Goal: Check status: Check status

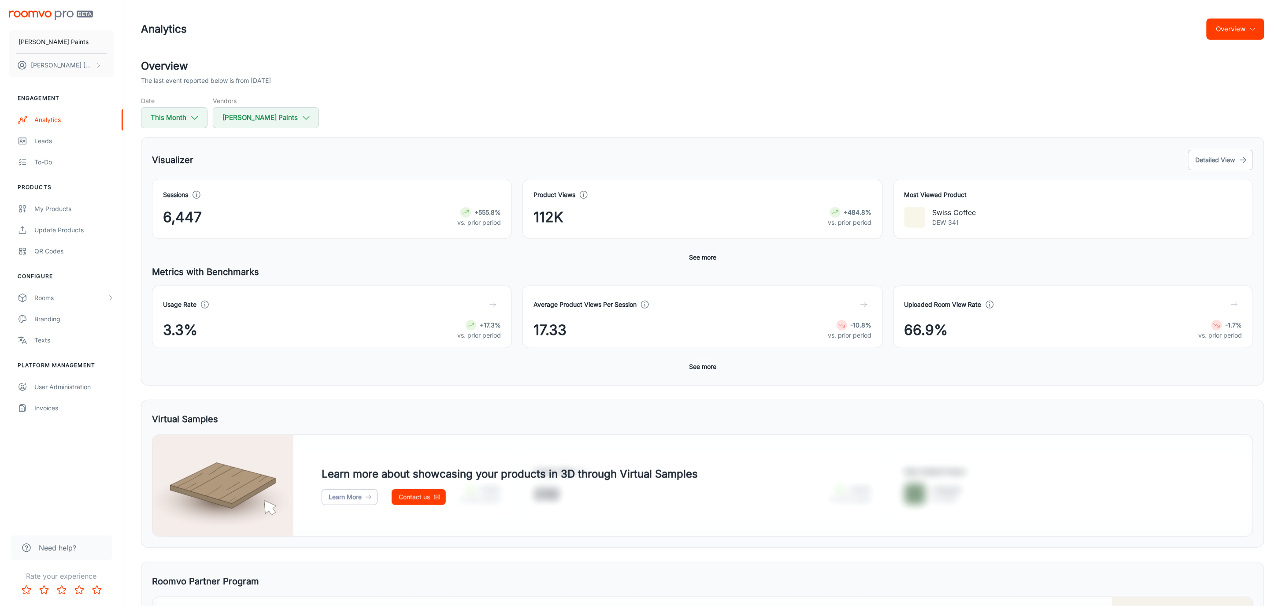
click at [700, 370] on button "See more" at bounding box center [702, 367] width 34 height 16
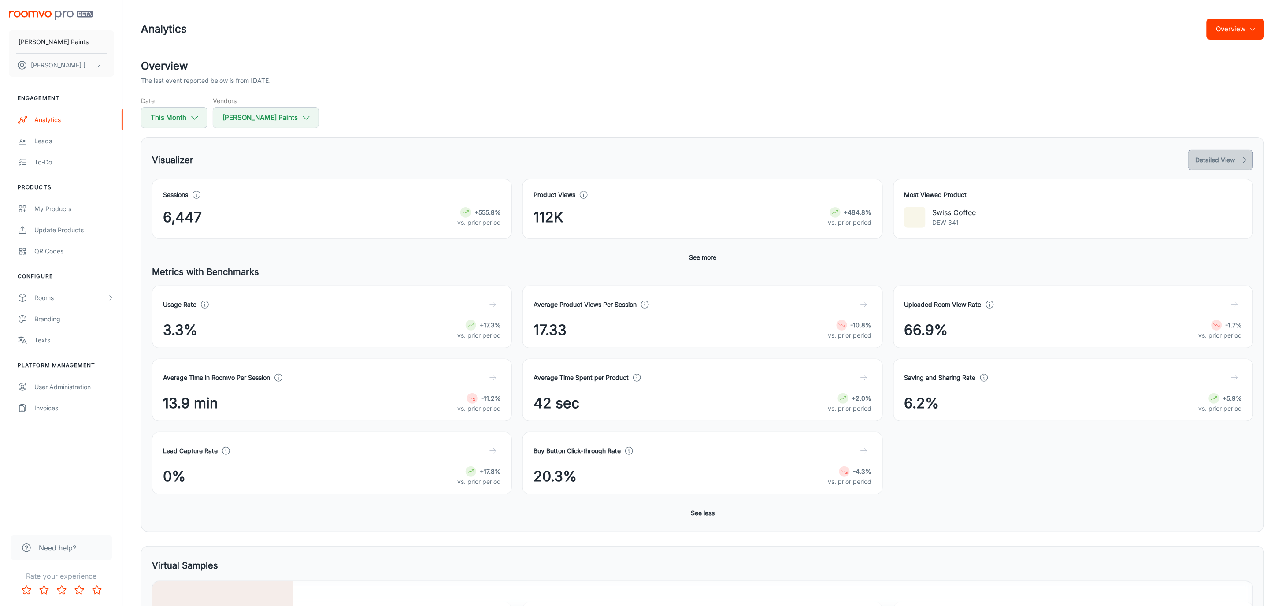
click at [854, 163] on button "Detailed View" at bounding box center [1220, 160] width 65 height 20
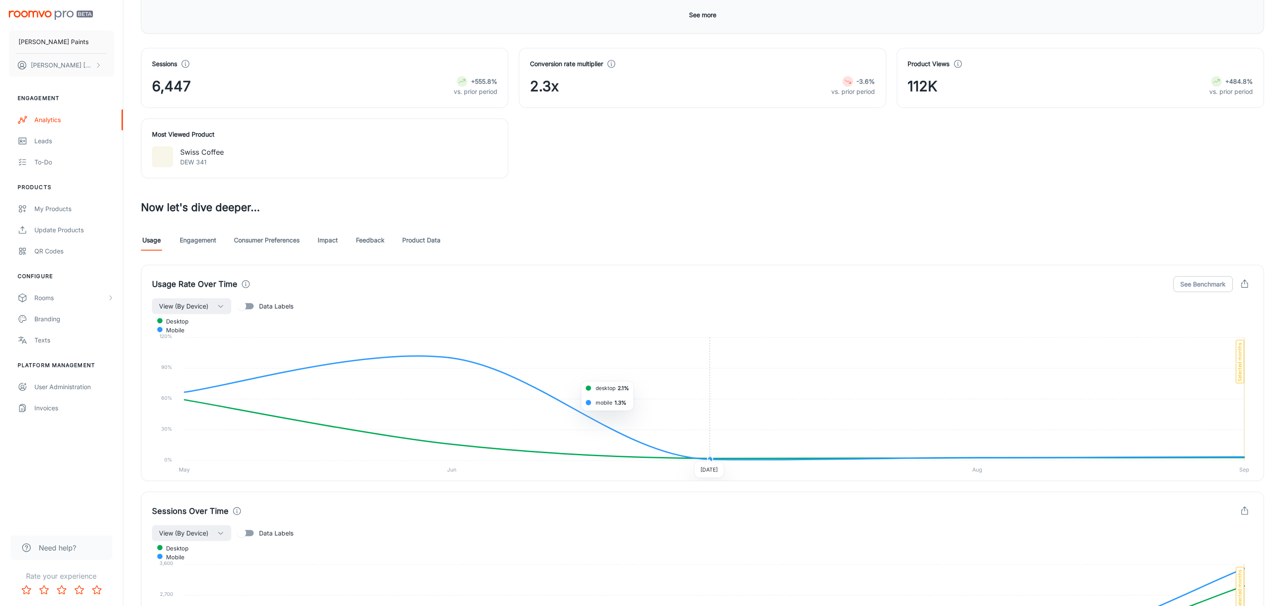
scroll to position [264, 0]
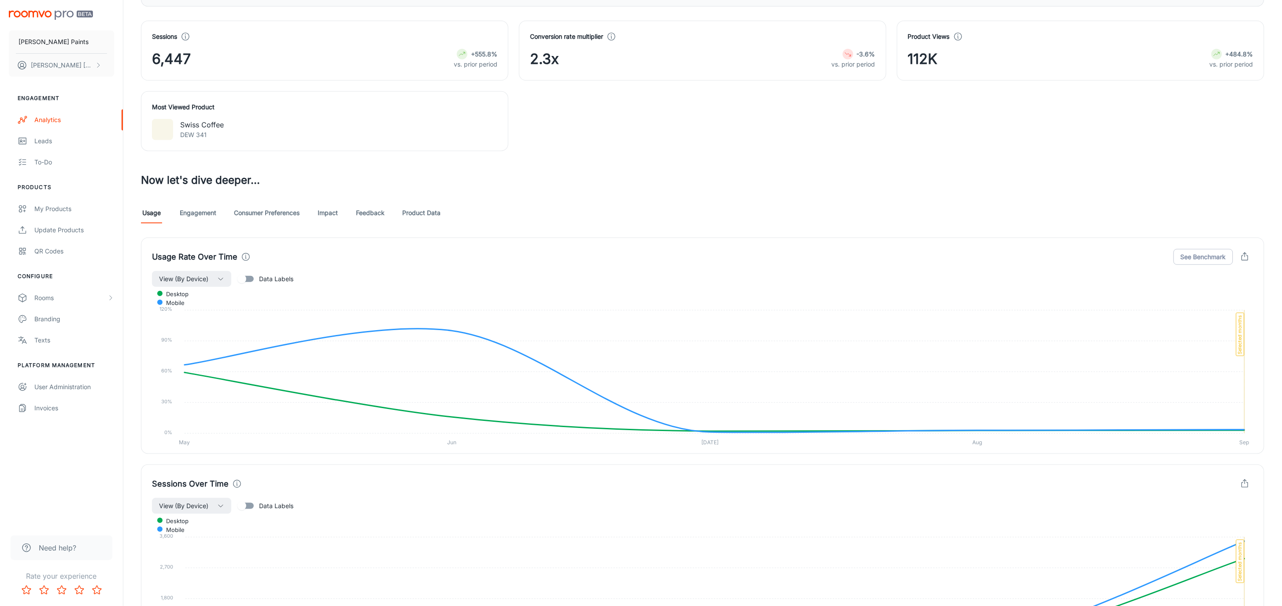
click at [187, 215] on link "Engagement" at bounding box center [198, 212] width 37 height 21
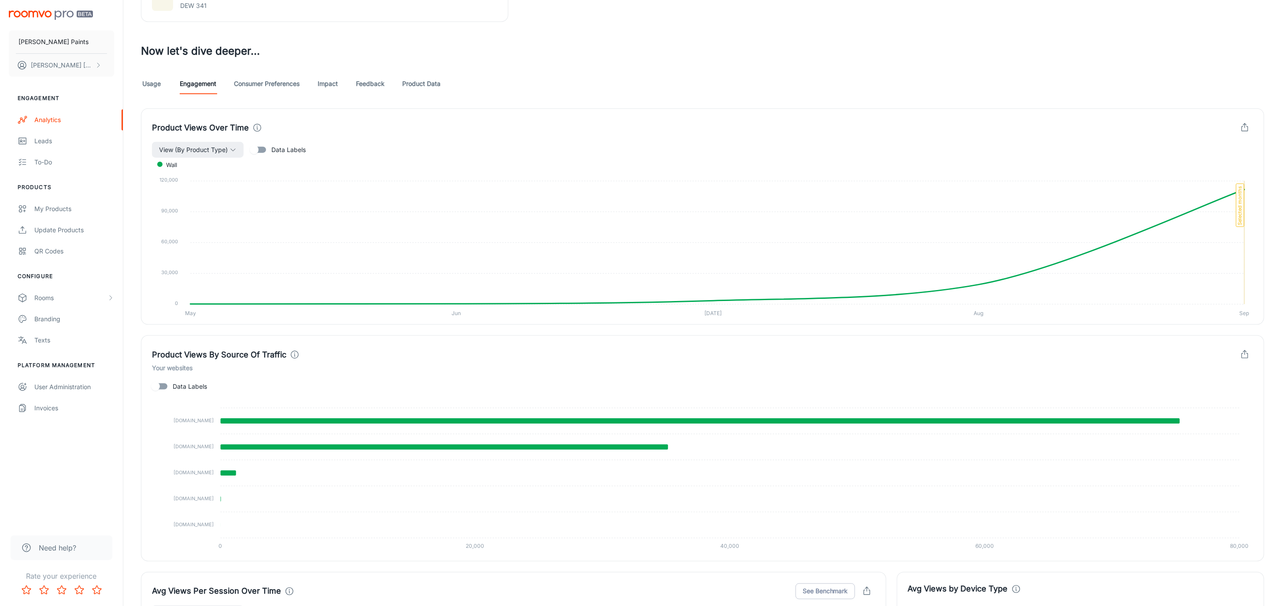
scroll to position [396, 0]
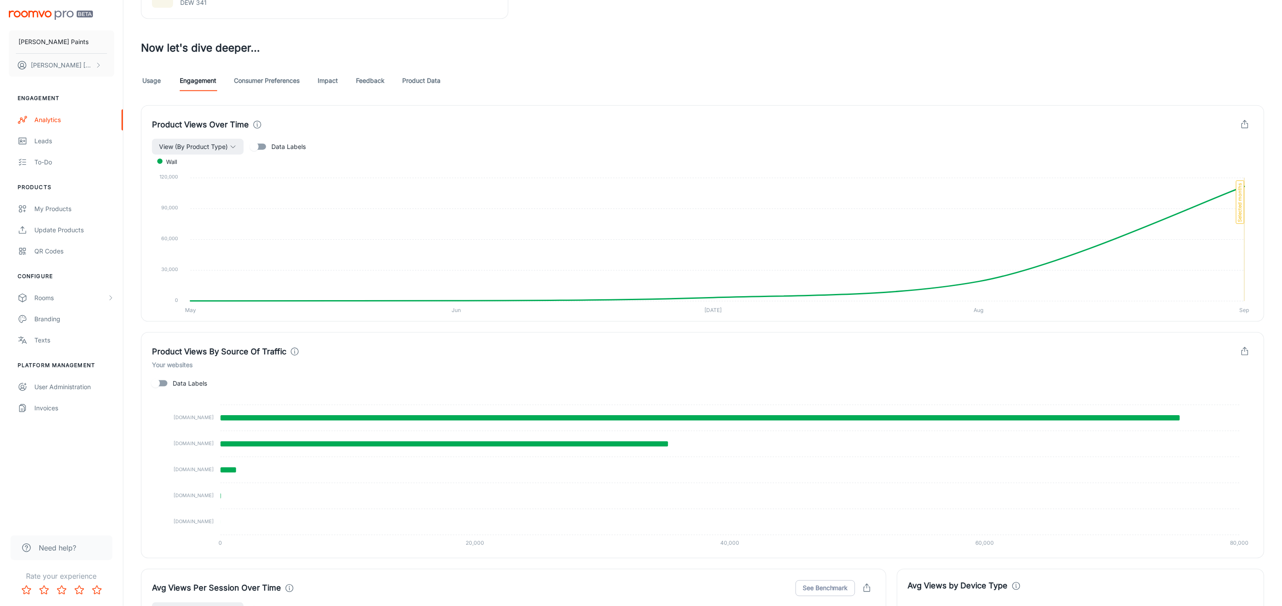
click at [282, 145] on span "Data Labels" at bounding box center [288, 147] width 34 height 10
click at [279, 145] on input "Data Labels" at bounding box center [254, 146] width 50 height 17
checkbox input "true"
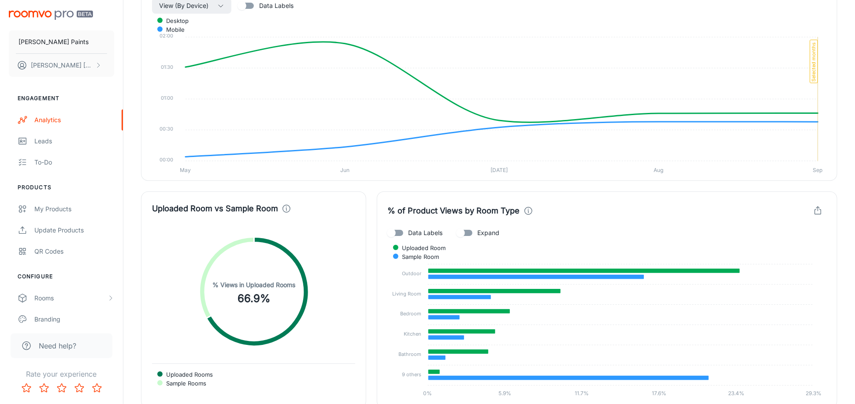
scroll to position [1454, 0]
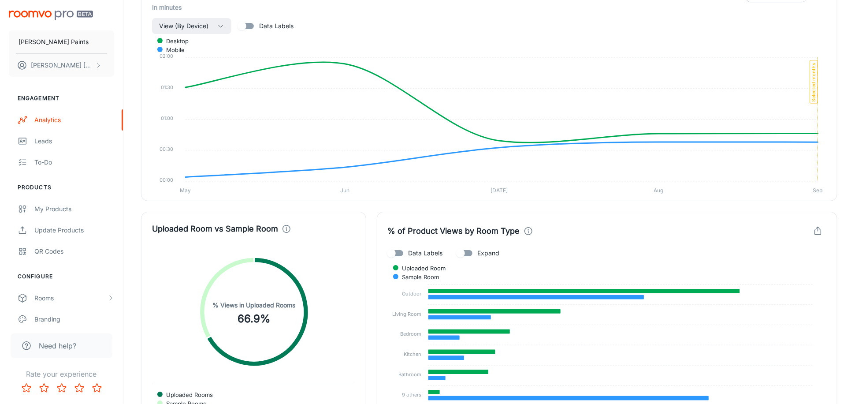
click at [224, 279] on circle at bounding box center [254, 312] width 98 height 98
click at [249, 304] on circle at bounding box center [254, 312] width 98 height 98
click at [275, 23] on span "Data Labels" at bounding box center [276, 26] width 34 height 10
click at [267, 23] on input "Data Labels" at bounding box center [242, 26] width 50 height 17
checkbox input "true"
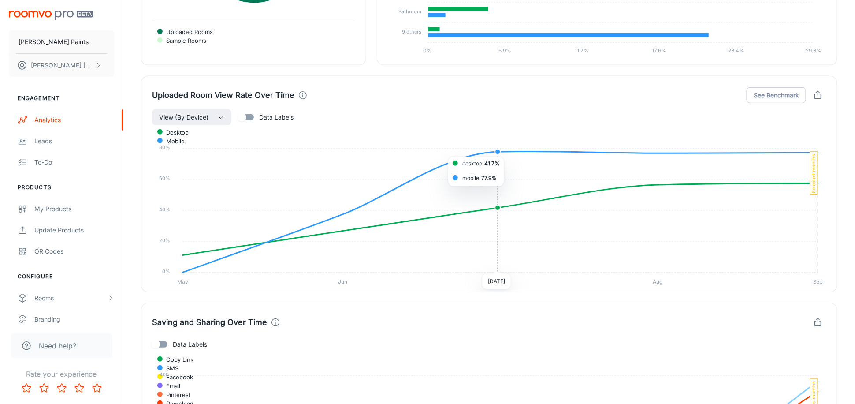
scroll to position [1894, 0]
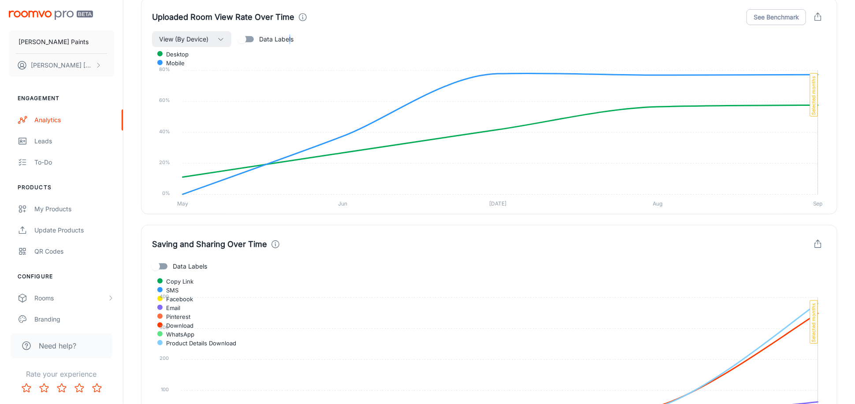
click at [290, 43] on span "Data Labels" at bounding box center [276, 39] width 34 height 10
click at [275, 37] on span "Data Labels" at bounding box center [276, 39] width 34 height 10
click at [267, 37] on input "Data Labels" at bounding box center [242, 39] width 50 height 17
checkbox input "true"
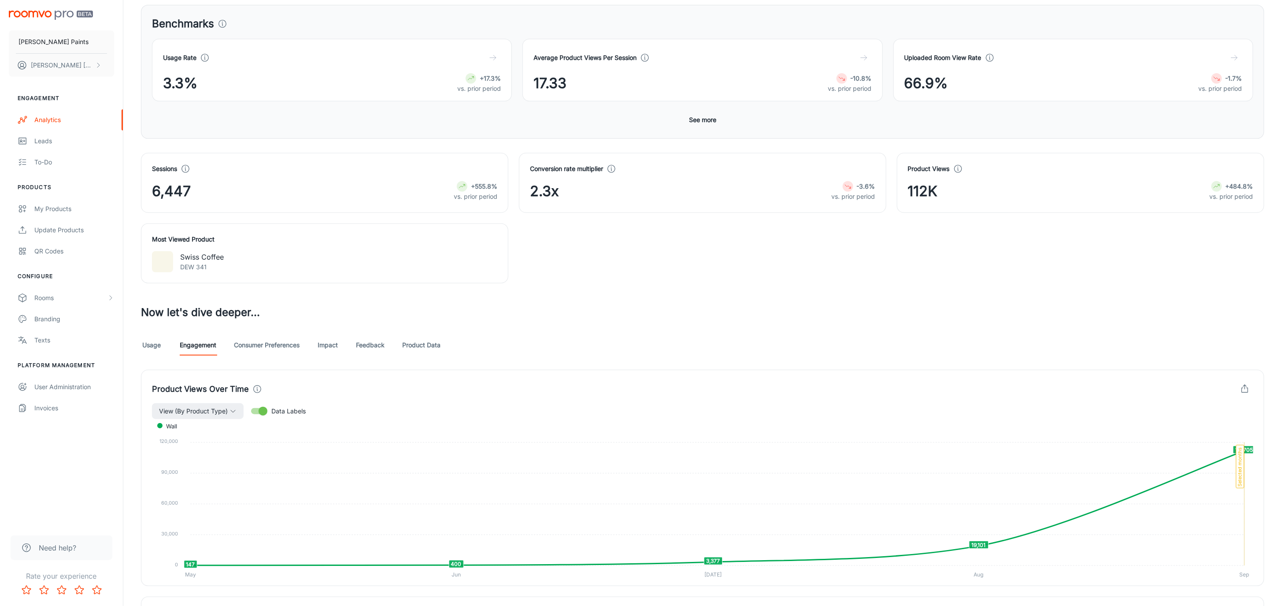
scroll to position [264, 0]
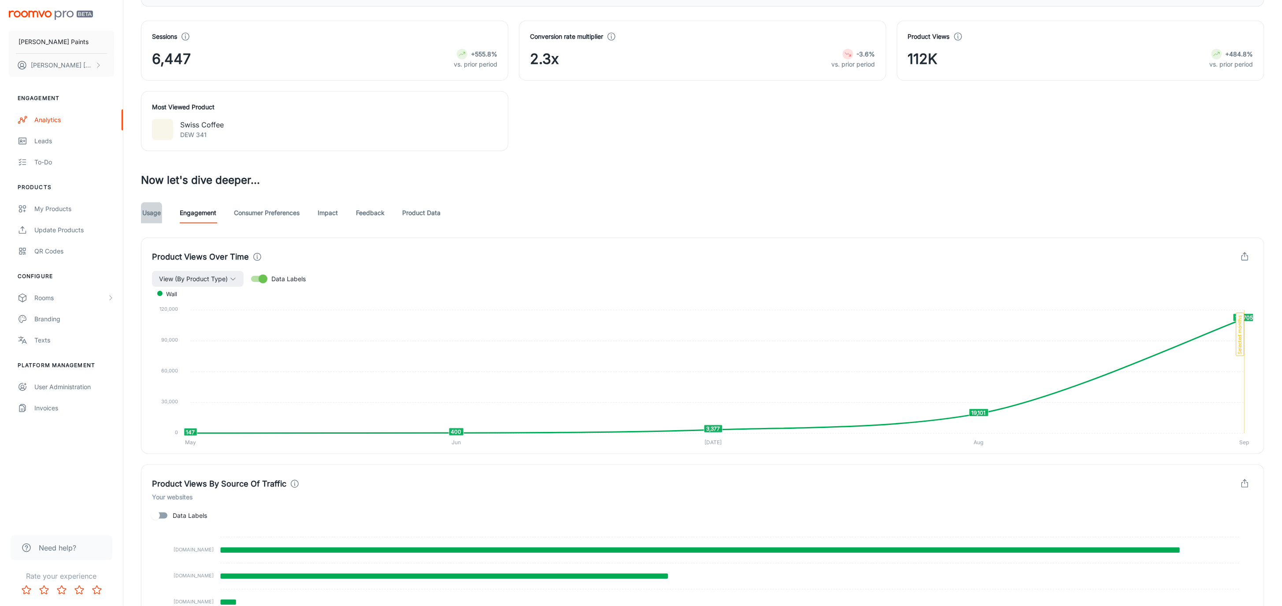
click at [144, 213] on link "Usage" at bounding box center [151, 212] width 21 height 21
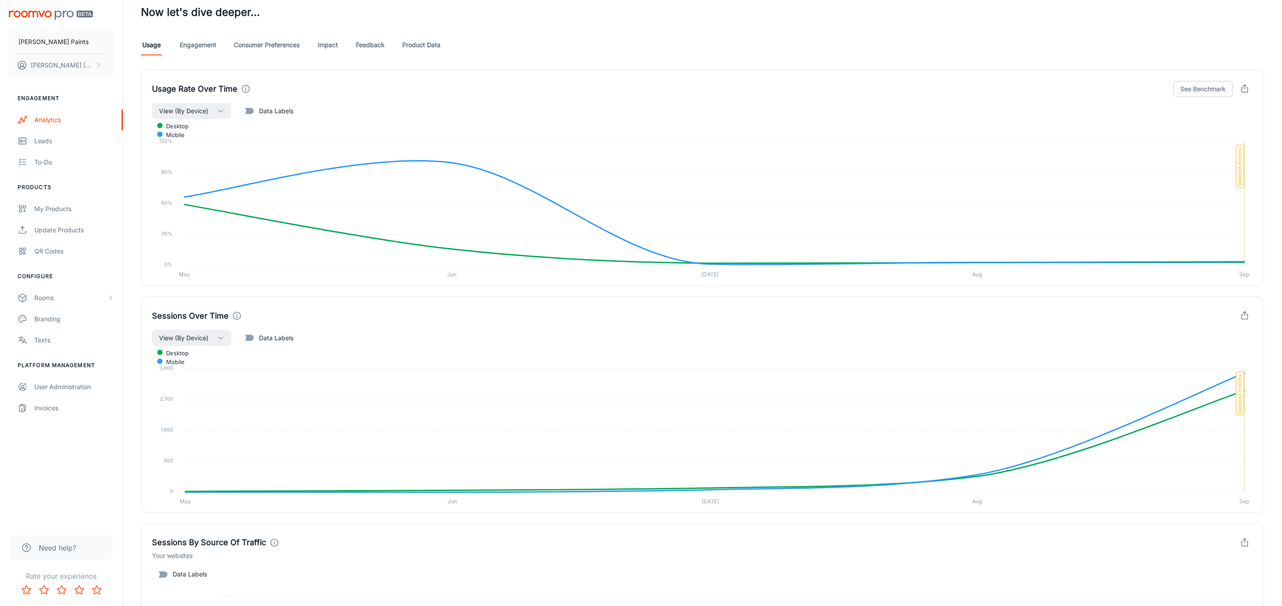
scroll to position [529, 0]
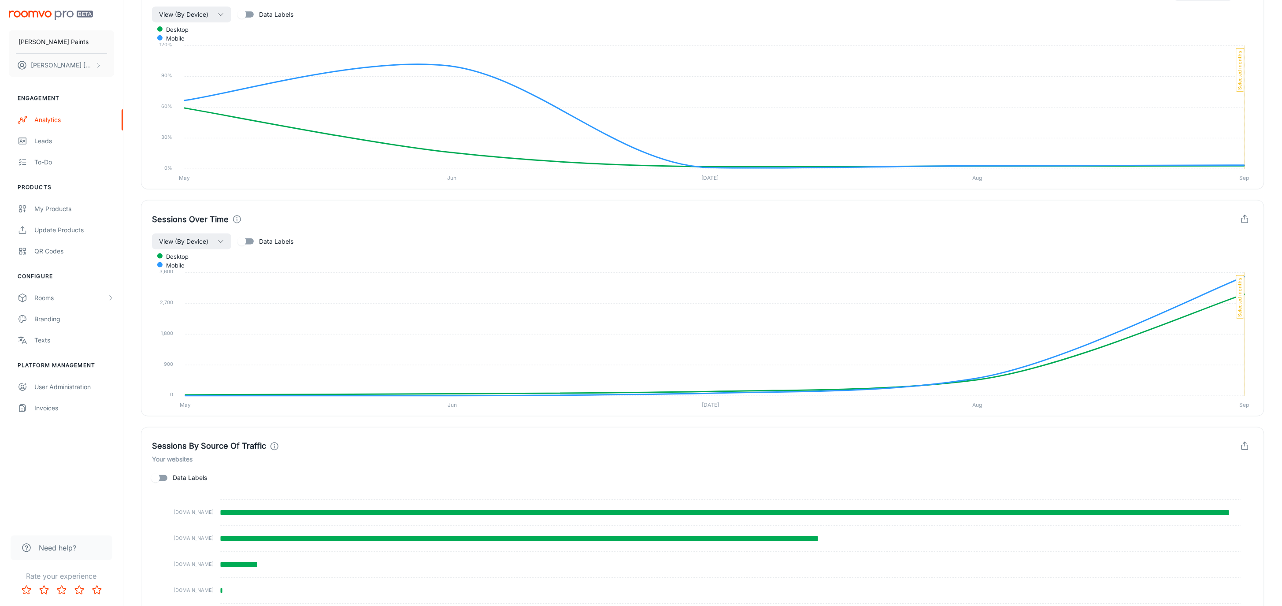
click at [289, 246] on span "Data Labels" at bounding box center [276, 242] width 34 height 10
click at [267, 247] on input "Data Labels" at bounding box center [242, 241] width 50 height 17
checkbox input "true"
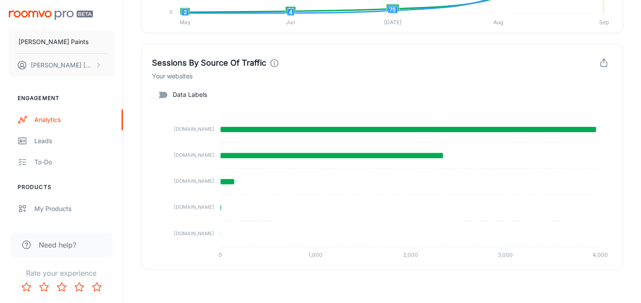
scroll to position [912, 0]
click at [194, 93] on span "Data Labels" at bounding box center [190, 95] width 34 height 10
click at [181, 93] on input "Data Labels" at bounding box center [155, 94] width 50 height 17
checkbox input "true"
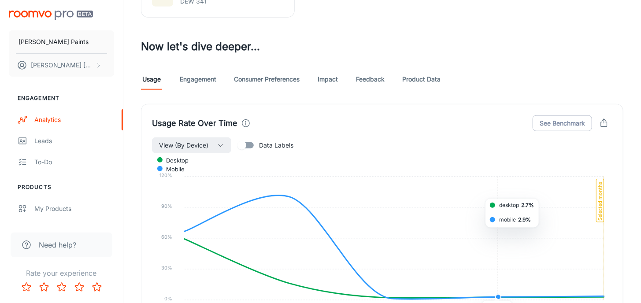
scroll to position [383, 0]
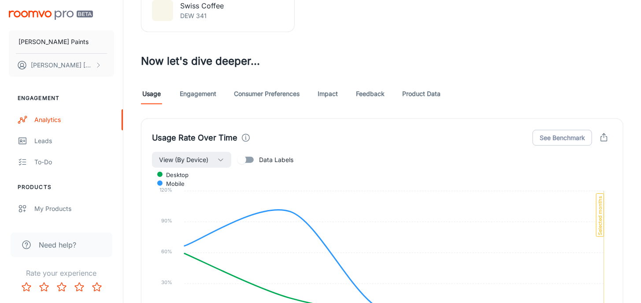
click at [274, 155] on span "Data Labels" at bounding box center [276, 160] width 34 height 10
click at [267, 154] on input "Data Labels" at bounding box center [242, 160] width 50 height 17
checkbox input "true"
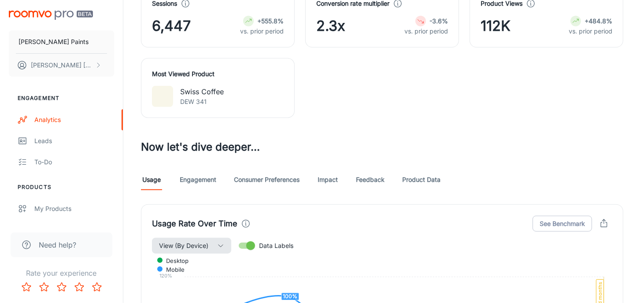
scroll to position [251, 0]
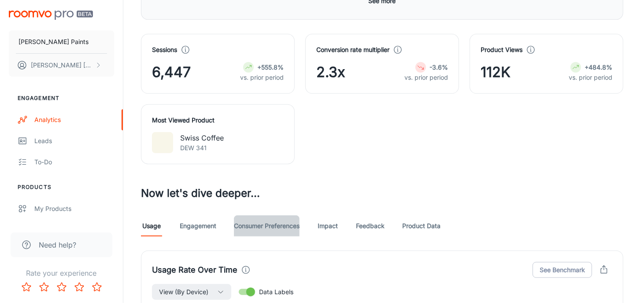
click at [268, 226] on link "Consumer Preferences" at bounding box center [267, 225] width 66 height 21
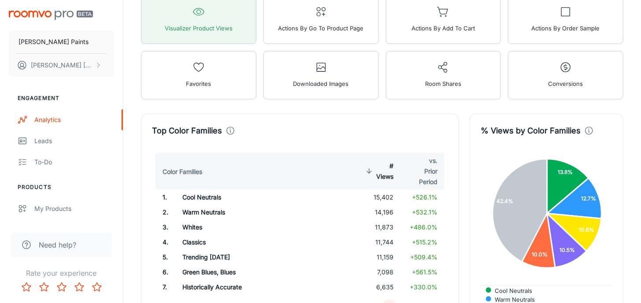
scroll to position [400, 0]
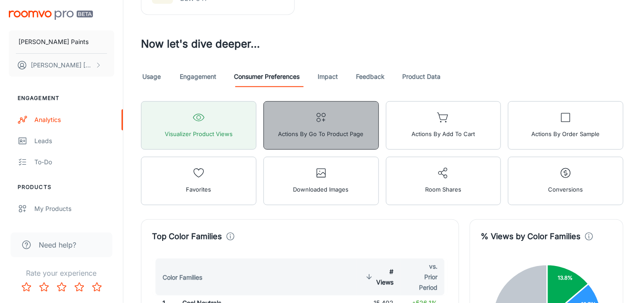
click at [305, 134] on span "Actions by Go To Product Page" at bounding box center [320, 133] width 85 height 11
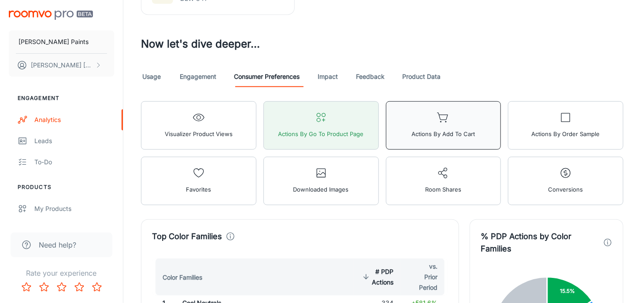
click at [428, 128] on span "Actions by Add to Cart" at bounding box center [442, 133] width 63 height 11
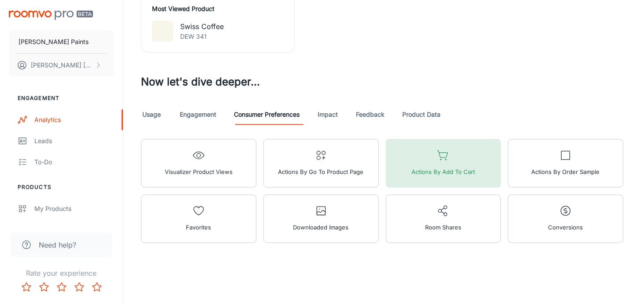
scroll to position [361, 0]
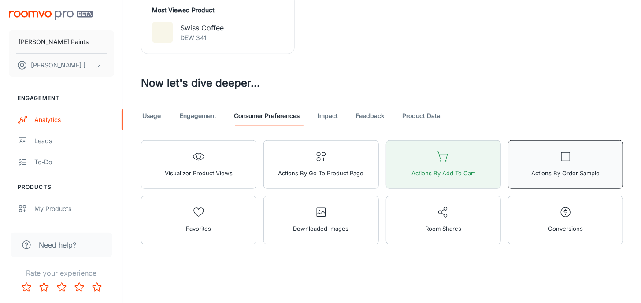
click at [541, 173] on span "Actions by Order Sample" at bounding box center [566, 172] width 68 height 11
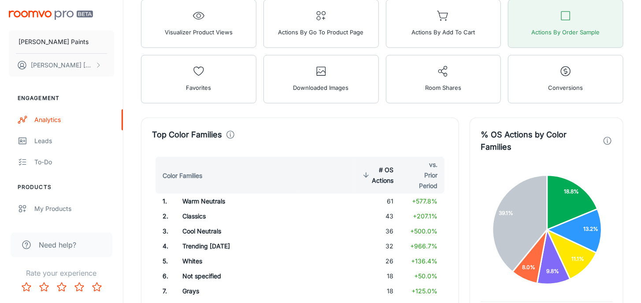
scroll to position [493, 0]
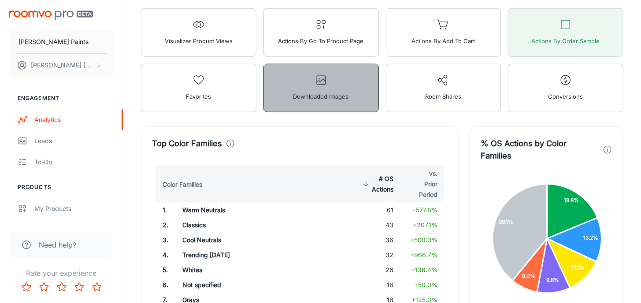
drag, startPoint x: 333, startPoint y: 97, endPoint x: 337, endPoint y: 101, distance: 5.0
click at [332, 97] on span "Downloaded Images" at bounding box center [321, 96] width 56 height 11
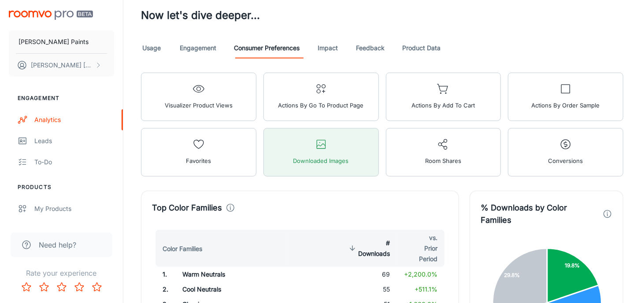
scroll to position [427, 0]
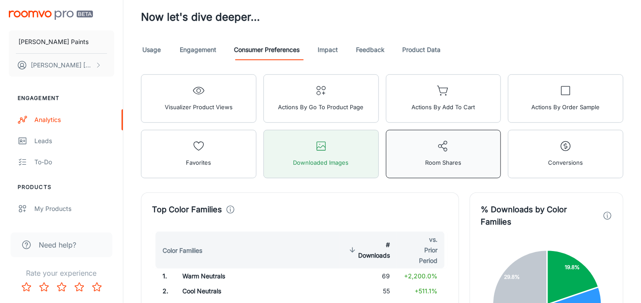
click at [425, 151] on button "Room Shares" at bounding box center [443, 154] width 115 height 48
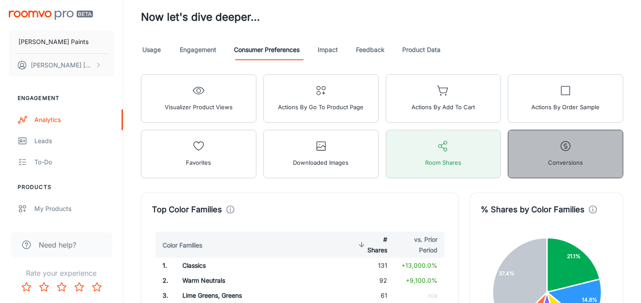
click at [551, 162] on span "Conversions" at bounding box center [565, 162] width 35 height 11
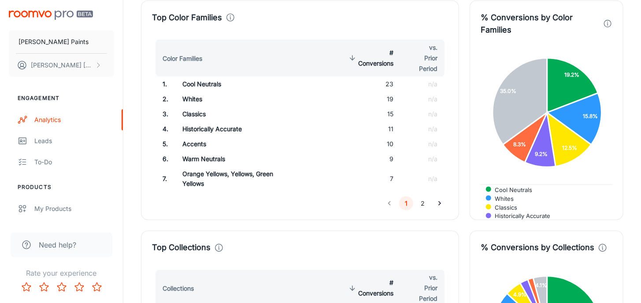
scroll to position [421, 0]
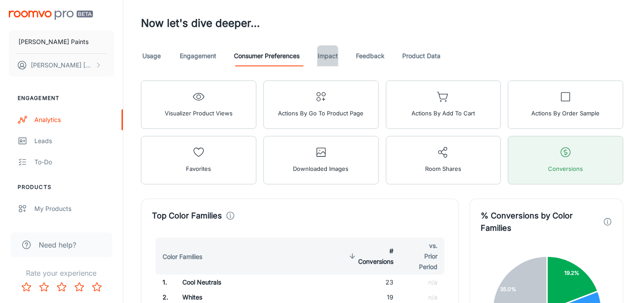
click at [337, 55] on link "Impact" at bounding box center [327, 55] width 21 height 21
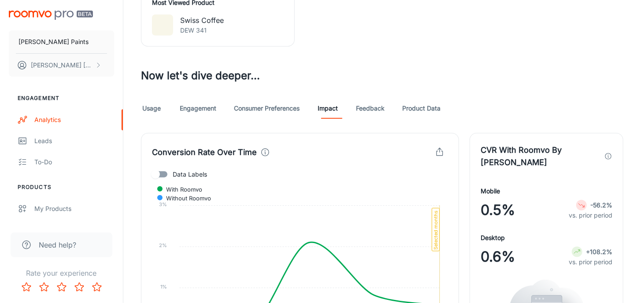
scroll to position [352, 0]
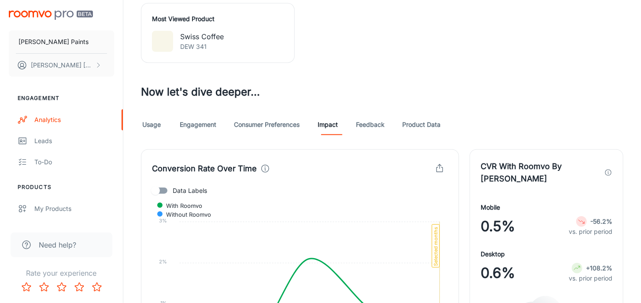
click at [376, 126] on link "Feedback" at bounding box center [370, 124] width 29 height 21
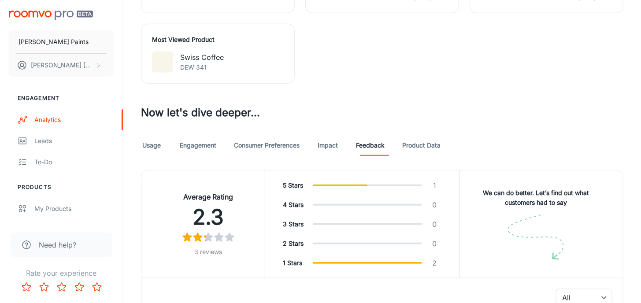
scroll to position [204, 0]
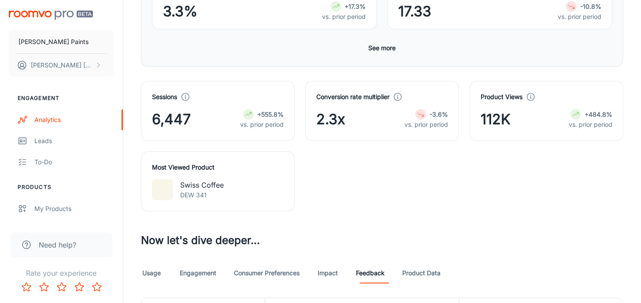
click at [432, 269] on link "Product Data" at bounding box center [421, 273] width 38 height 21
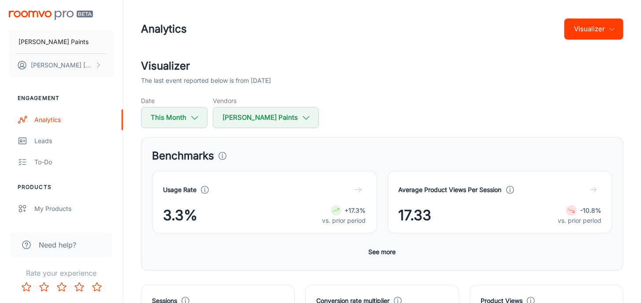
click at [607, 28] on button "Visualizer" at bounding box center [593, 29] width 59 height 21
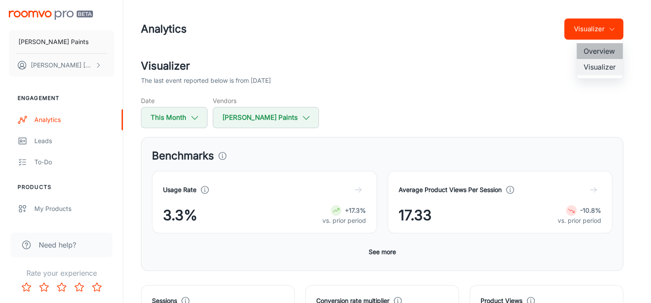
click at [601, 48] on li "Overview" at bounding box center [600, 51] width 46 height 16
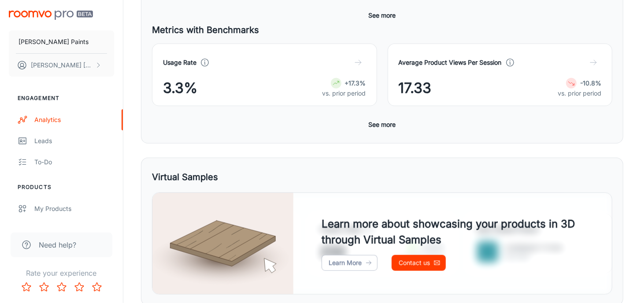
scroll to position [110, 0]
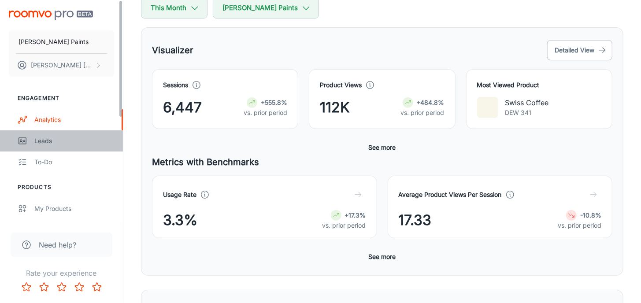
click at [51, 141] on div "Leads" at bounding box center [74, 141] width 80 height 10
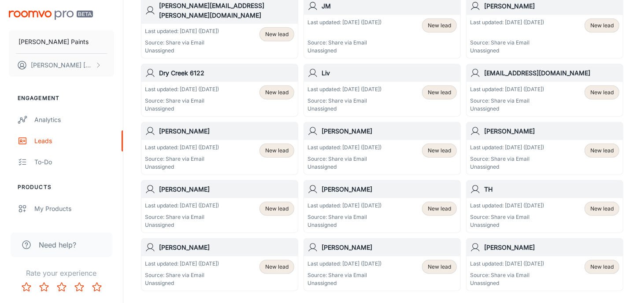
scroll to position [264, 0]
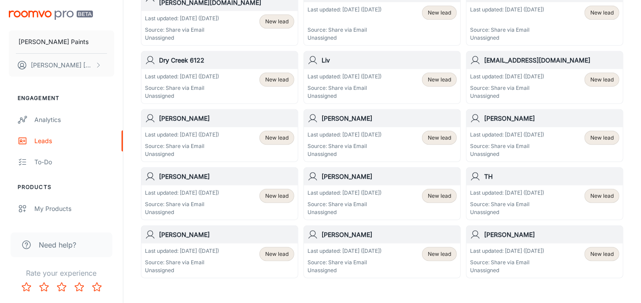
click at [374, 247] on p "Last updated: Aug 31 (25 days ago)" at bounding box center [344, 251] width 74 height 8
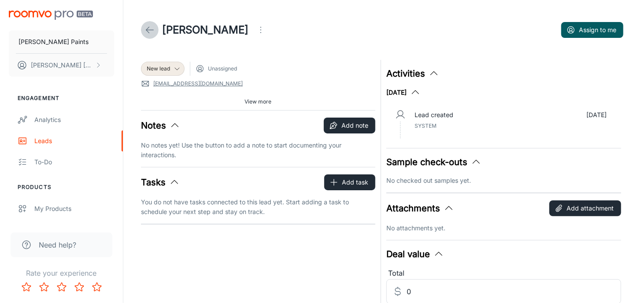
click at [147, 30] on line at bounding box center [149, 30] width 7 height 0
click at [149, 30] on line at bounding box center [149, 30] width 7 height 0
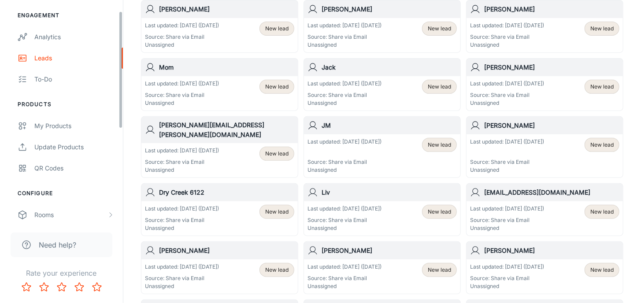
scroll to position [196, 0]
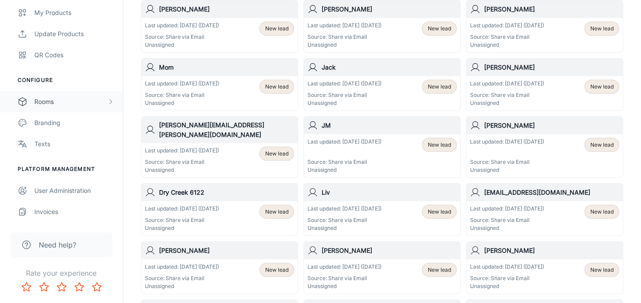
click at [49, 101] on div "Rooms" at bounding box center [70, 102] width 73 height 10
click at [50, 100] on div "Rooms" at bounding box center [70, 102] width 73 height 10
click at [57, 102] on div "Rooms" at bounding box center [70, 102] width 73 height 10
click at [55, 123] on div "My Rooms" at bounding box center [74, 123] width 80 height 10
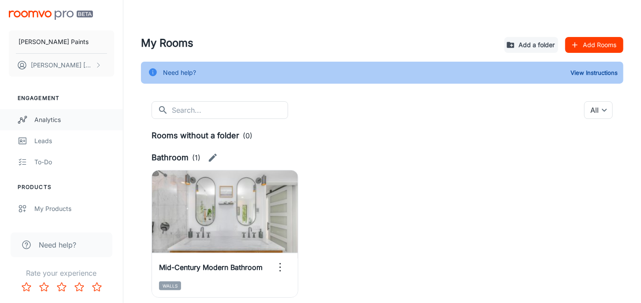
click at [47, 117] on div "Analytics" at bounding box center [74, 120] width 80 height 10
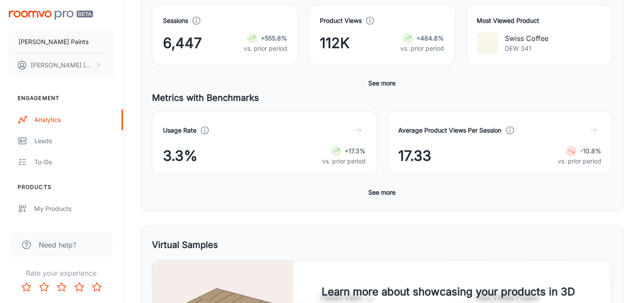
scroll to position [242, 0]
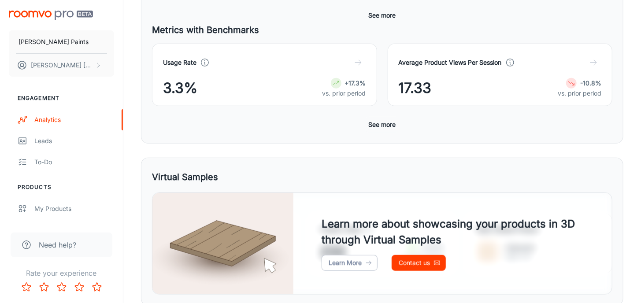
click at [374, 119] on button "See more" at bounding box center [382, 125] width 34 height 16
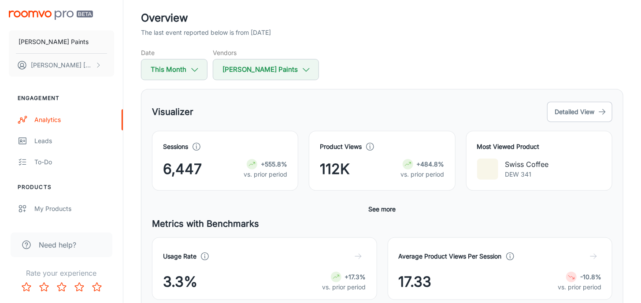
scroll to position [0, 0]
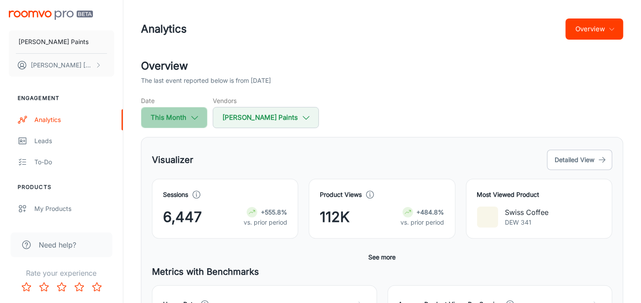
click at [186, 117] on button "This Month" at bounding box center [174, 117] width 67 height 21
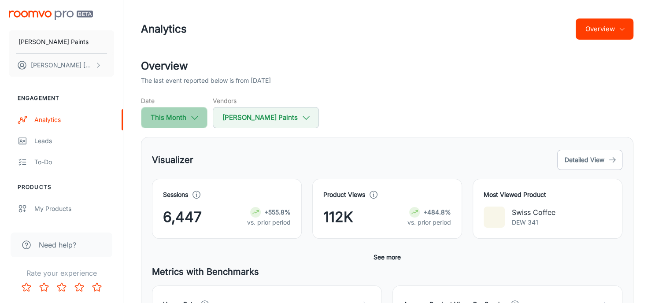
select select "8"
select select "2025"
select select "8"
select select "2025"
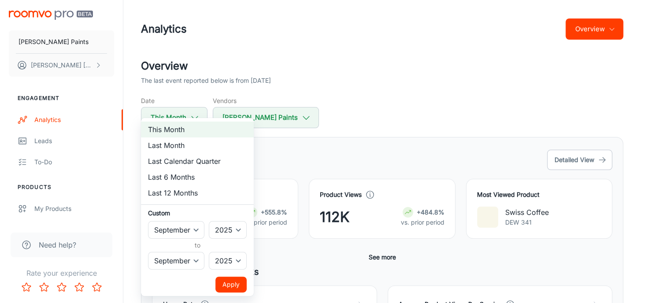
click at [180, 140] on li "Last Month" at bounding box center [197, 145] width 113 height 16
select select "7"
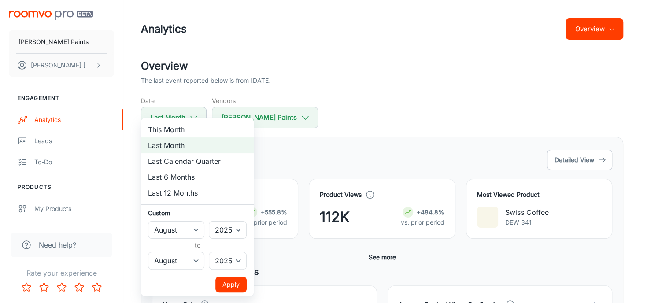
click at [235, 281] on button "Apply" at bounding box center [230, 285] width 31 height 16
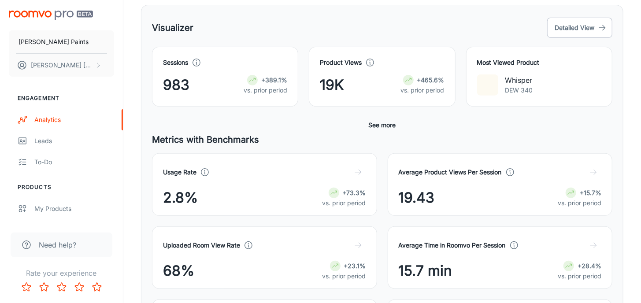
scroll to position [66, 0]
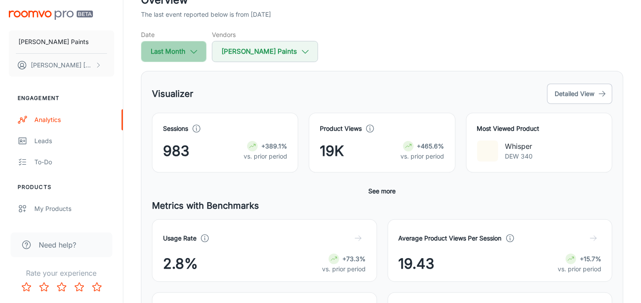
click at [181, 52] on button "Last Month" at bounding box center [174, 51] width 66 height 21
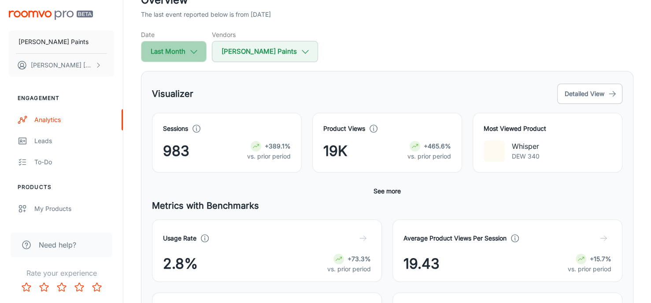
select select "7"
select select "2025"
select select "7"
select select "2025"
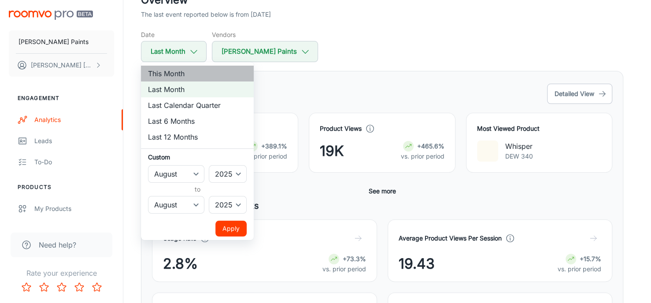
click at [178, 71] on li "This Month" at bounding box center [197, 74] width 113 height 16
select select "8"
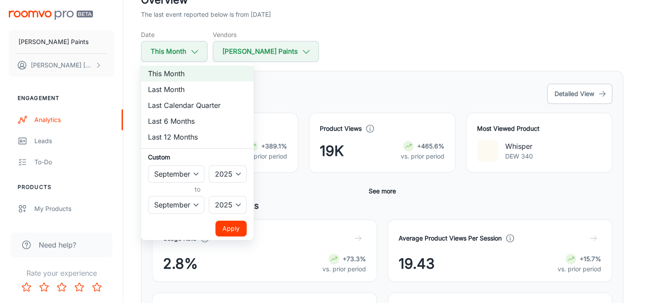
click at [232, 227] on button "Apply" at bounding box center [230, 229] width 31 height 16
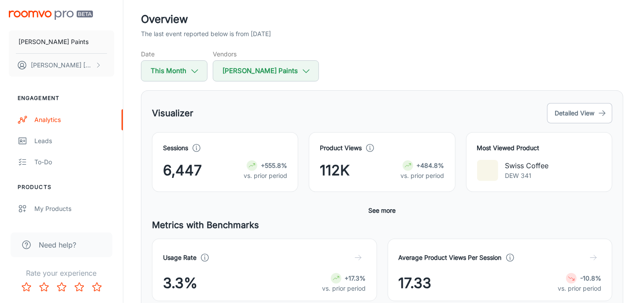
scroll to position [0, 0]
